Goal: Entertainment & Leisure: Consume media (video, audio)

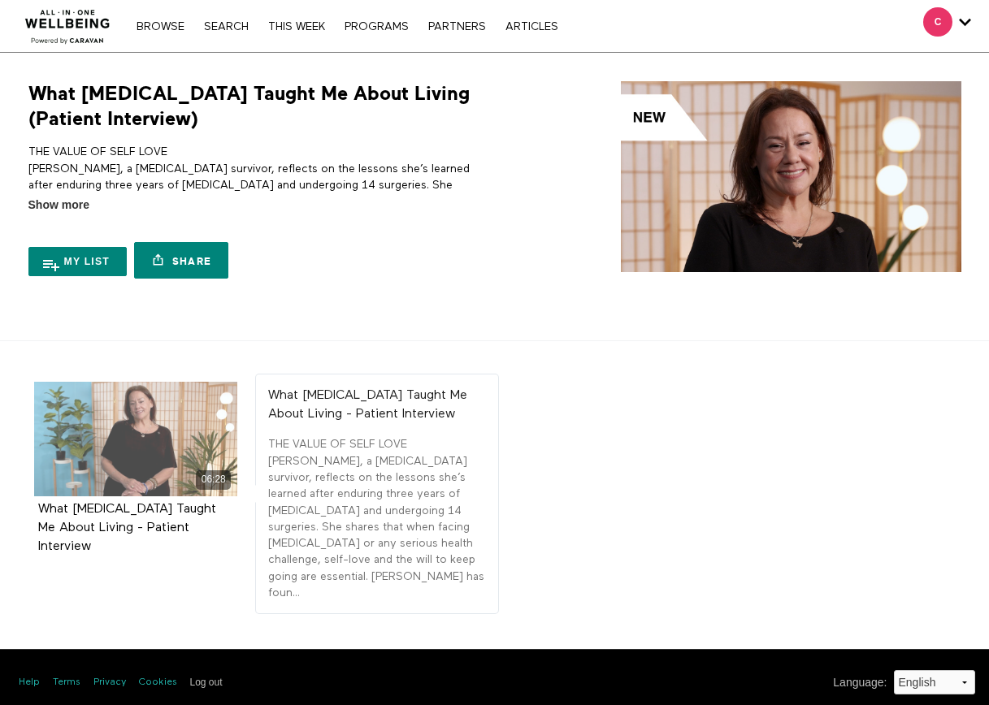
click at [128, 439] on div "06:28" at bounding box center [135, 439] width 203 height 115
